Goal: Find specific page/section: Find specific page/section

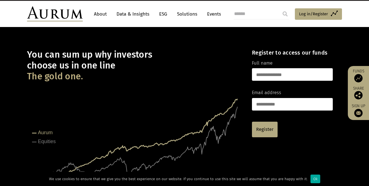
scroll to position [10, 0]
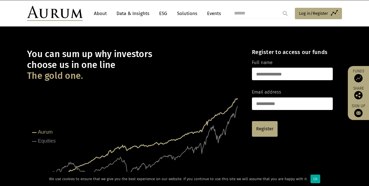
click at [100, 14] on link "About" at bounding box center [100, 13] width 18 height 10
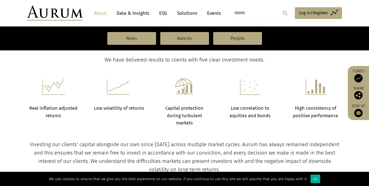
scroll to position [213, 0]
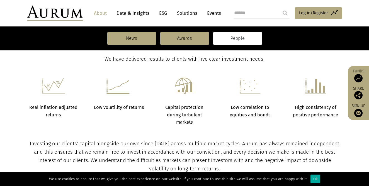
click at [233, 38] on link "People" at bounding box center [237, 38] width 49 height 13
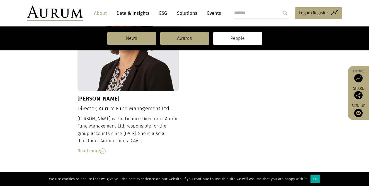
scroll to position [673, 0]
